Goal: Task Accomplishment & Management: Use online tool/utility

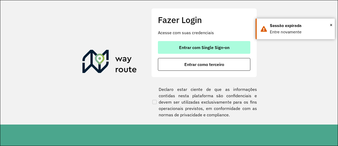
click at [204, 46] on span "Entrar com Single Sign-on" at bounding box center [204, 47] width 50 height 4
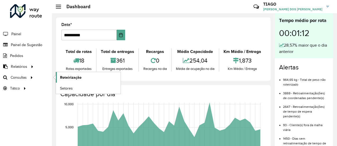
click at [61, 77] on span "Roteirização" at bounding box center [70, 78] width 21 height 6
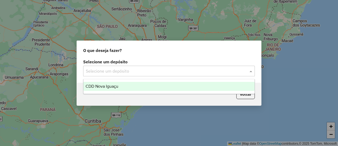
click at [203, 74] on div "Selecione um depósito" at bounding box center [169, 71] width 172 height 11
click at [165, 89] on div "CDD Nova Iguaçu" at bounding box center [169, 86] width 171 height 9
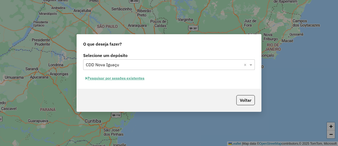
click at [141, 78] on button "Pesquisar por sessões existentes" at bounding box center [115, 78] width 64 height 8
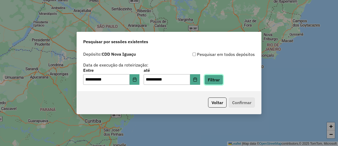
click at [223, 77] on button "Filtrar" at bounding box center [214, 80] width 19 height 10
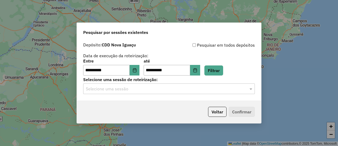
click at [168, 89] on input "text" at bounding box center [164, 89] width 156 height 6
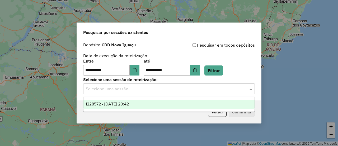
click at [150, 108] on div "1228572 - 12/08/2025 20:42" at bounding box center [169, 103] width 171 height 9
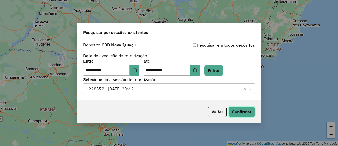
click at [239, 113] on button "Confirmar" at bounding box center [242, 112] width 26 height 10
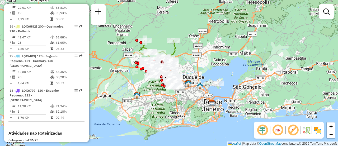
scroll to position [634, 0]
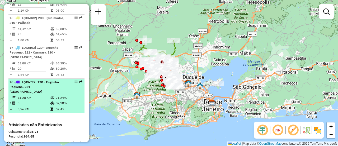
click at [42, 95] on td "11,28 KM" at bounding box center [33, 97] width 33 height 5
select select "**********"
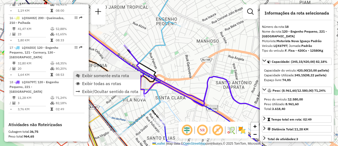
click at [82, 73] on span "Exibir somente esta rota" at bounding box center [105, 75] width 47 height 4
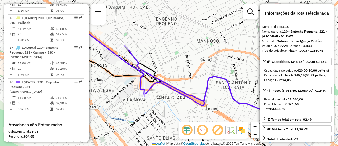
click at [245, 132] on img at bounding box center [242, 130] width 8 height 8
